Goal: Information Seeking & Learning: Find specific fact

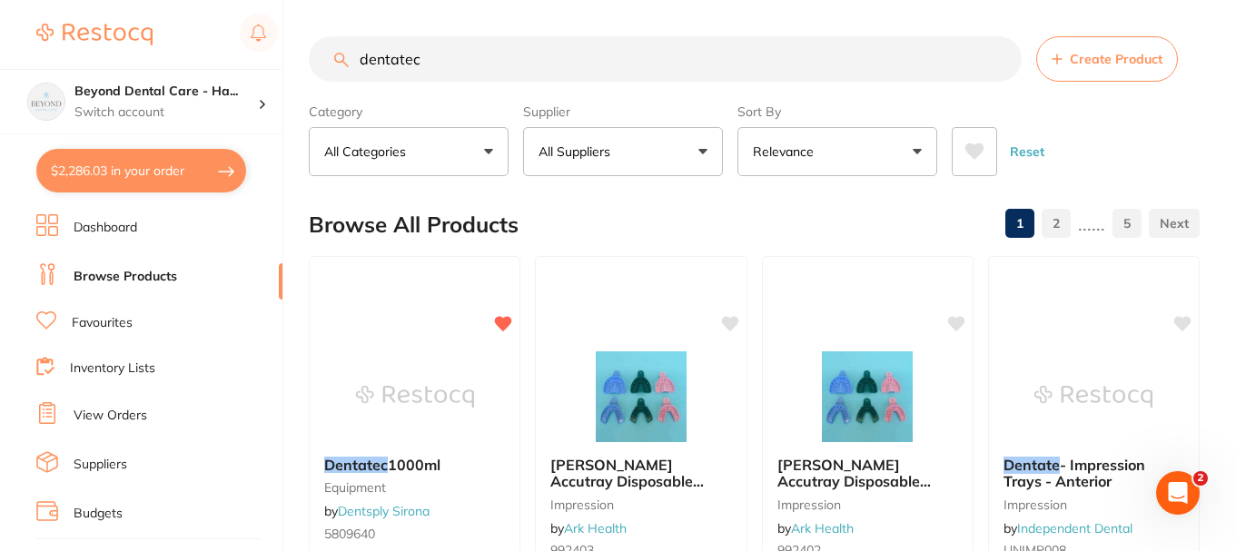
drag, startPoint x: 437, startPoint y: 45, endPoint x: 381, endPoint y: 32, distance: 57.0
click at [460, 53] on input "dentatec" at bounding box center [665, 58] width 713 height 45
drag, startPoint x: 460, startPoint y: 53, endPoint x: 337, endPoint y: 56, distance: 123.6
click at [337, 56] on div "dentatec Create Product" at bounding box center [754, 58] width 891 height 45
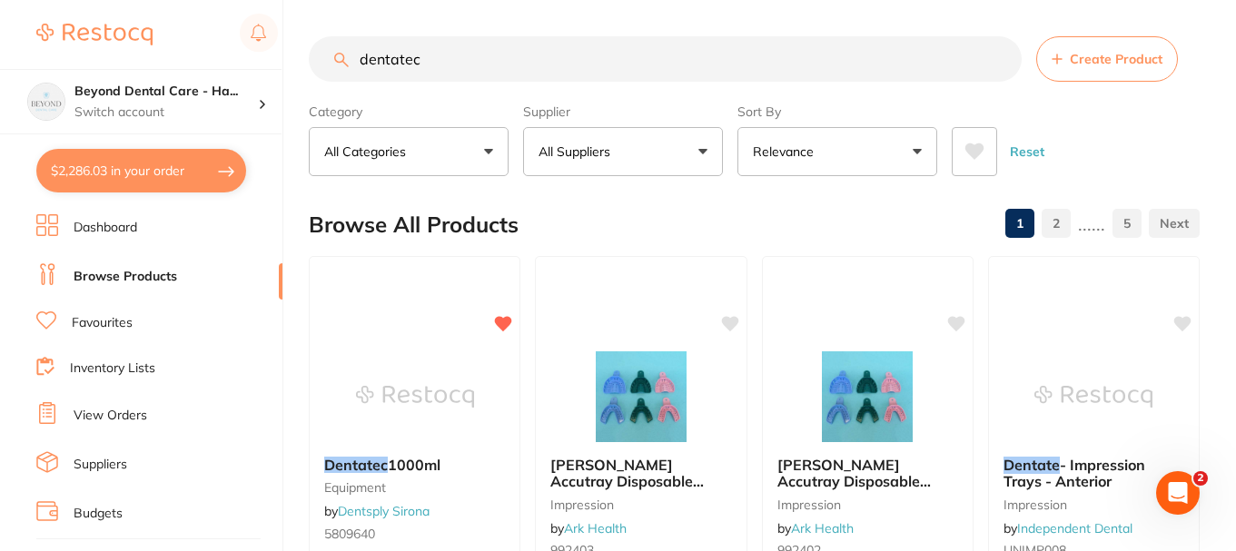
paste input "VO1012"
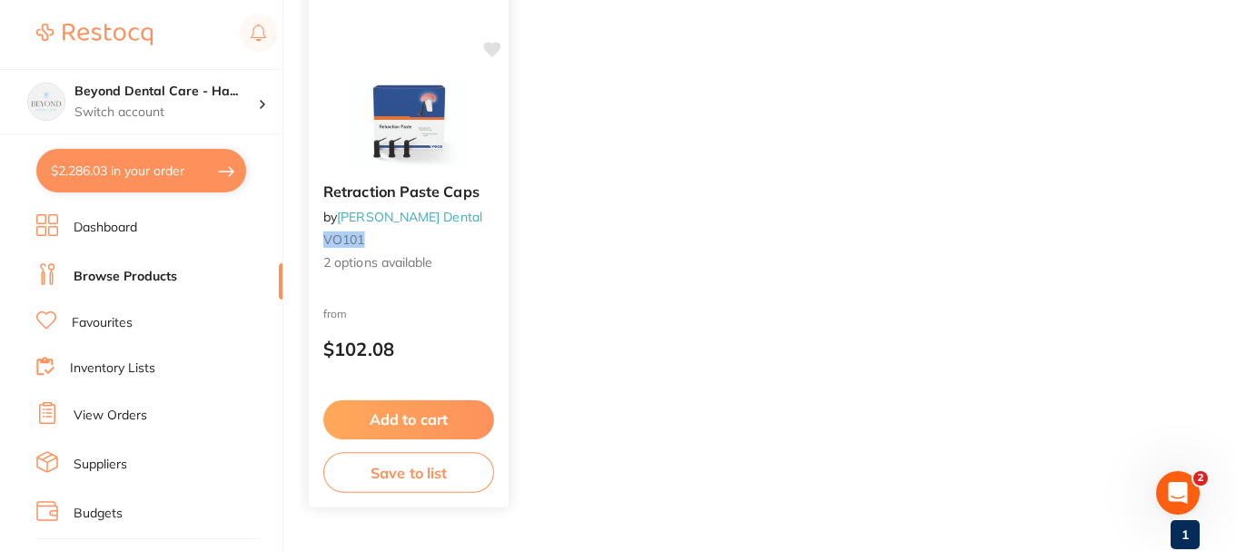
type input "VO1012"
click at [408, 276] on div "Retraction Paste Caps by [PERSON_NAME] Dental VO101 2 options available" at bounding box center [409, 228] width 200 height 118
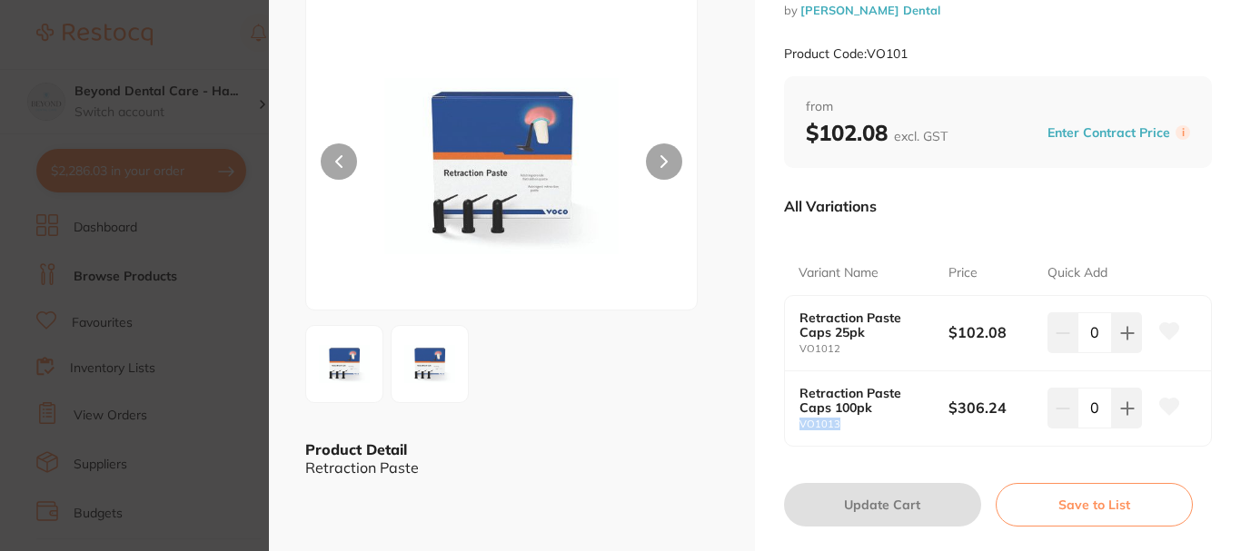
drag, startPoint x: 840, startPoint y: 426, endPoint x: 795, endPoint y: 430, distance: 45.6
click at [795, 430] on div "Retraction Paste Caps 100pk VO1013 $306.24 0" at bounding box center [998, 408] width 426 height 74
copy small "VO1013"
click at [0, 84] on section "Retraction Paste Caps by [PERSON_NAME] Dental Product Code: VO101 ESC Product D…" at bounding box center [620, 275] width 1241 height 551
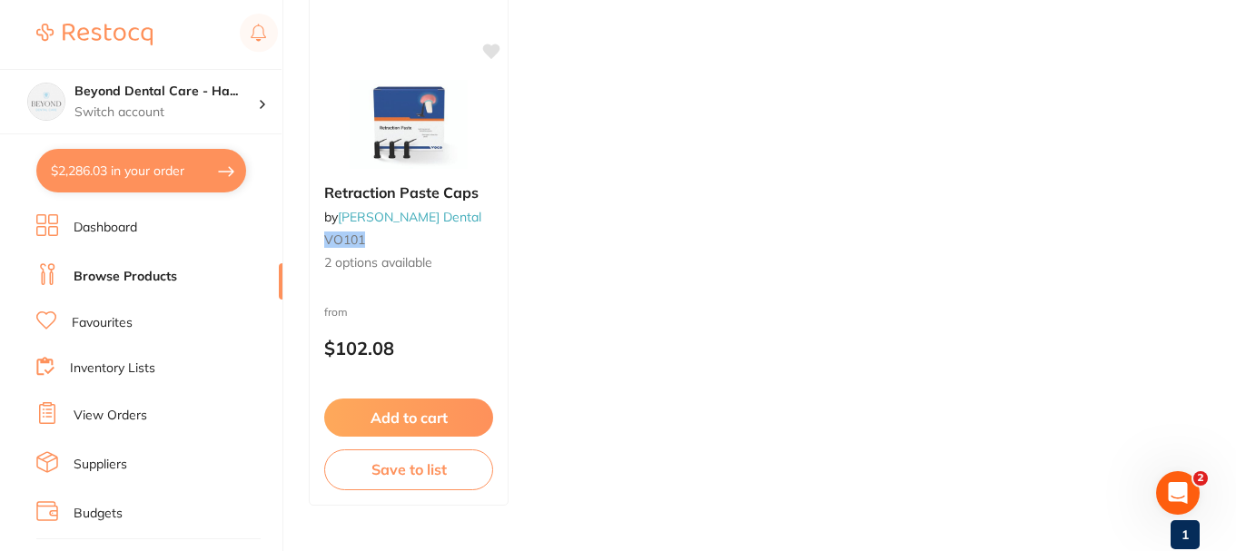
click at [559, 116] on ul "Retraction Paste Caps by [PERSON_NAME] Dental VO101 2 options available from $1…" at bounding box center [754, 245] width 891 height 522
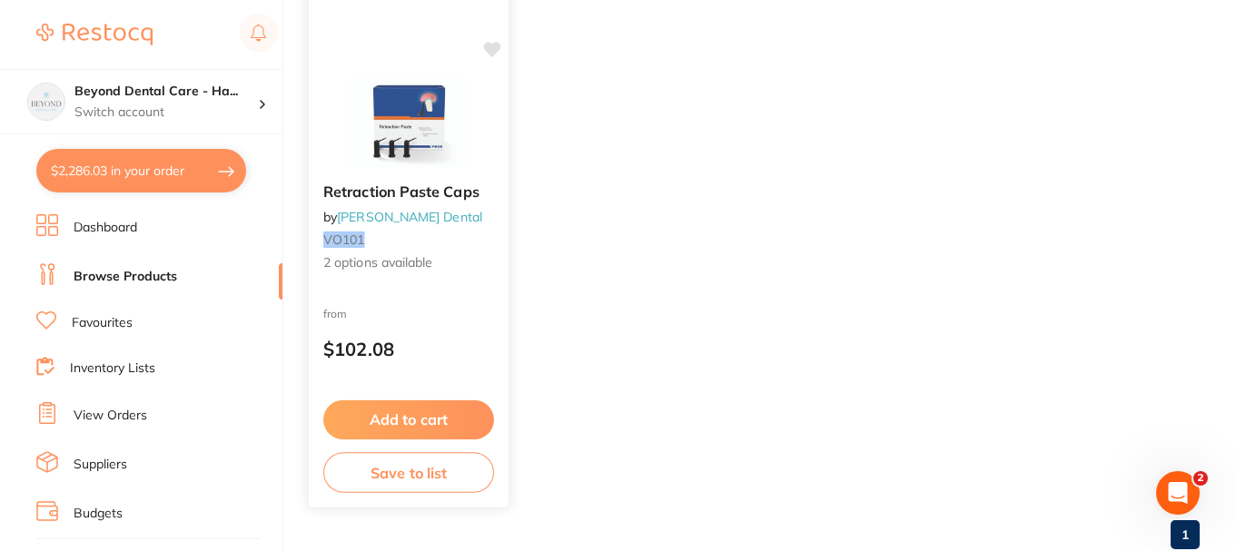
click at [490, 50] on icon at bounding box center [491, 49] width 17 height 15
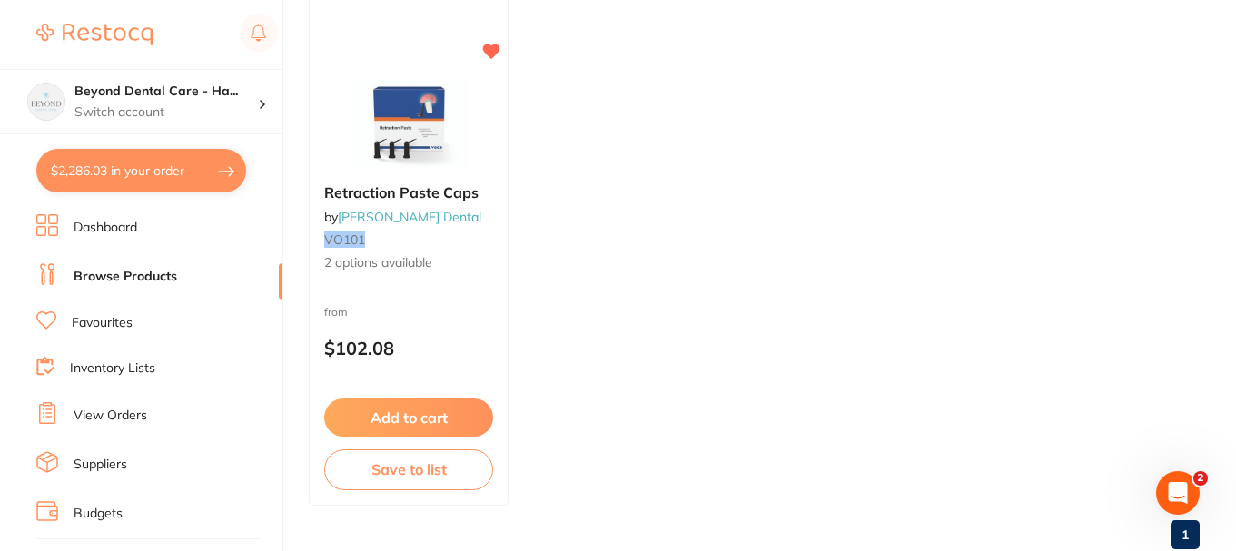
drag, startPoint x: 378, startPoint y: 165, endPoint x: 252, endPoint y: 0, distance: 207.4
click at [379, 166] on img at bounding box center [409, 124] width 118 height 91
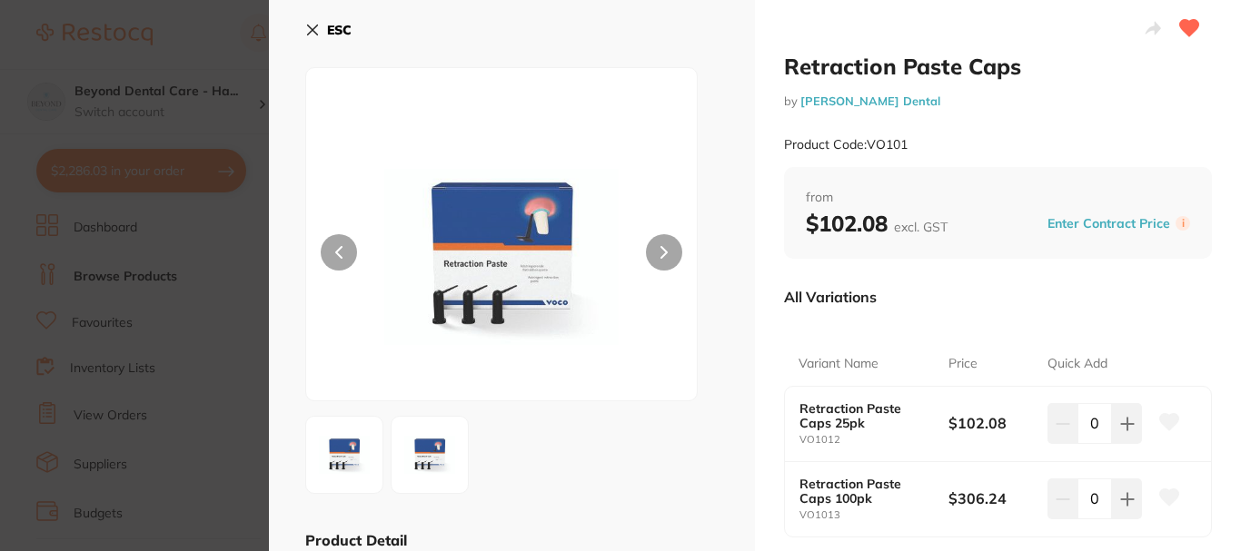
click at [313, 27] on icon at bounding box center [312, 30] width 15 height 15
